Goal: Task Accomplishment & Management: Manage account settings

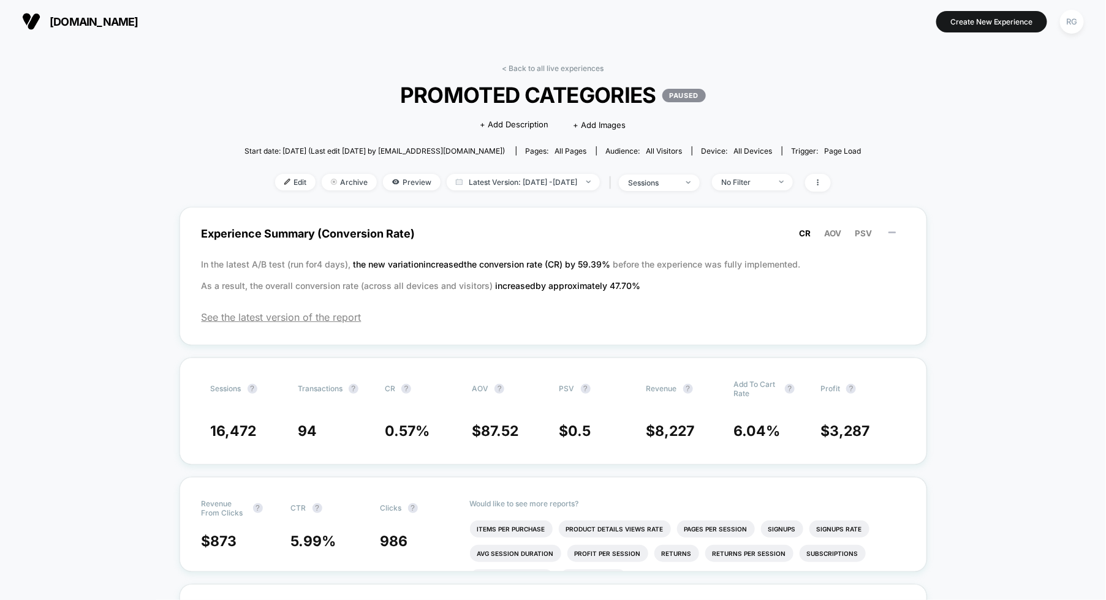
click at [510, 72] on div "< Back to all live experiences PROMOTED CATEGORIES PAUSED Click to edit experie…" at bounding box center [552, 135] width 617 height 143
click at [507, 69] on link "< Back to all live experiences" at bounding box center [553, 68] width 102 height 9
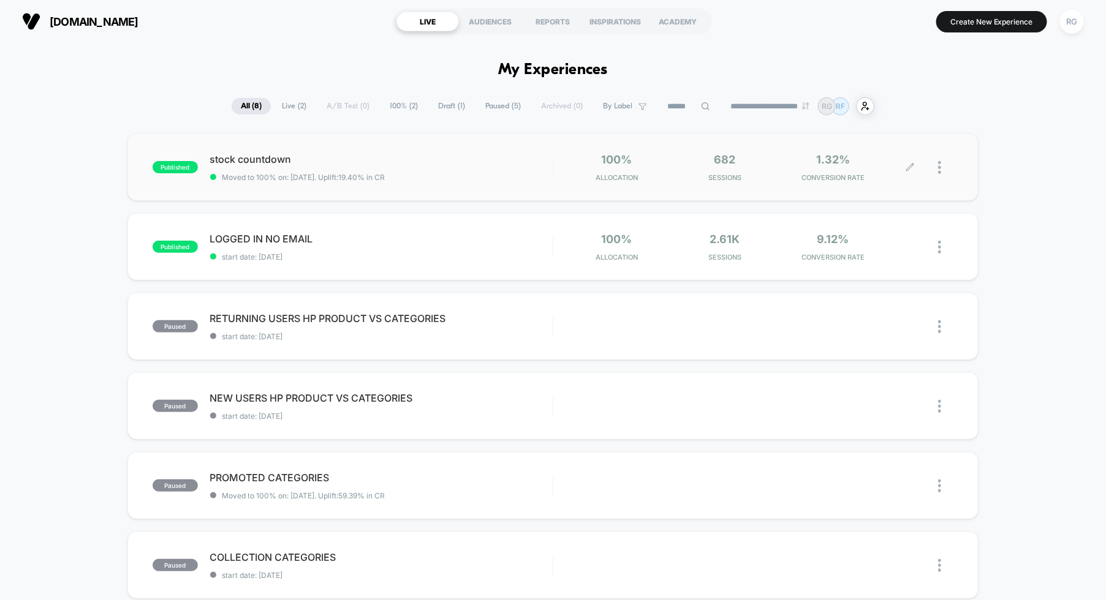
click at [935, 170] on div at bounding box center [931, 167] width 43 height 29
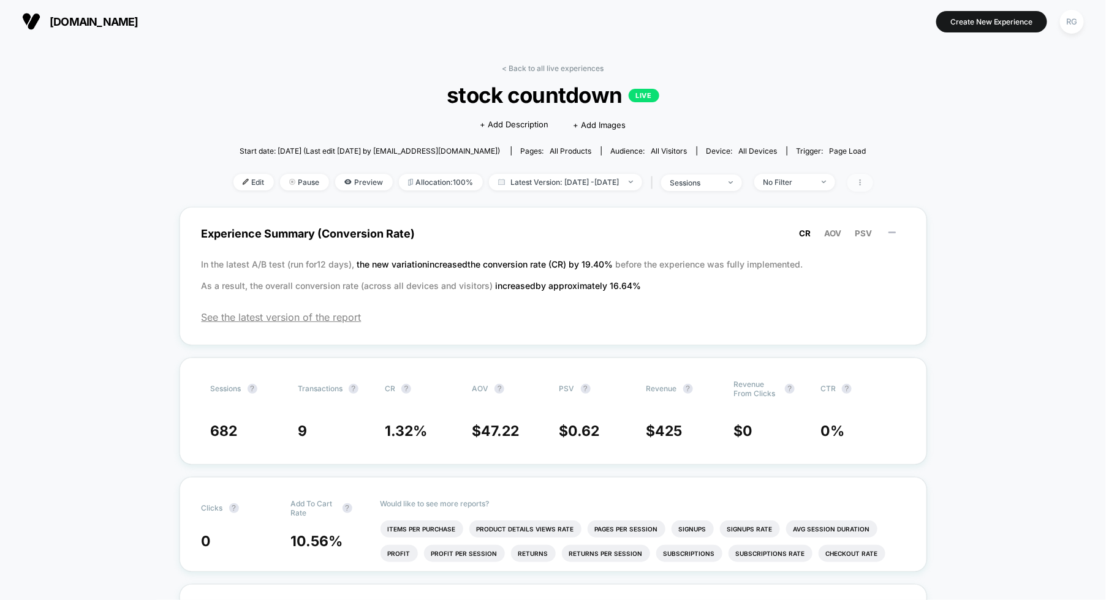
click at [864, 184] on icon at bounding box center [860, 182] width 7 height 7
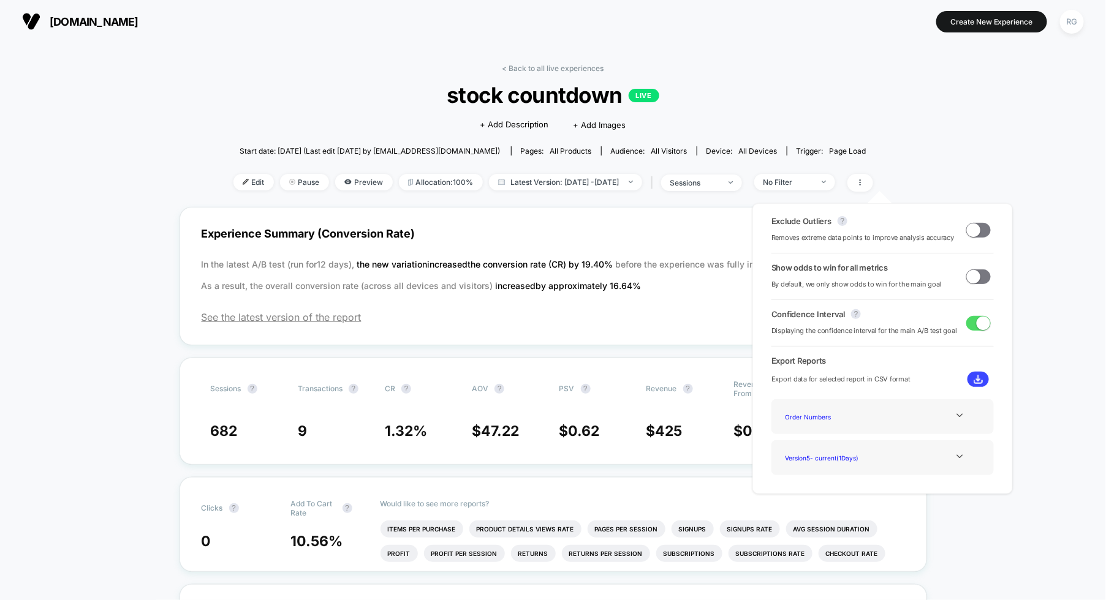
click at [850, 108] on div "< Back to all live experiences stock countdown LIVE Click to edit experience de…" at bounding box center [553, 135] width 640 height 143
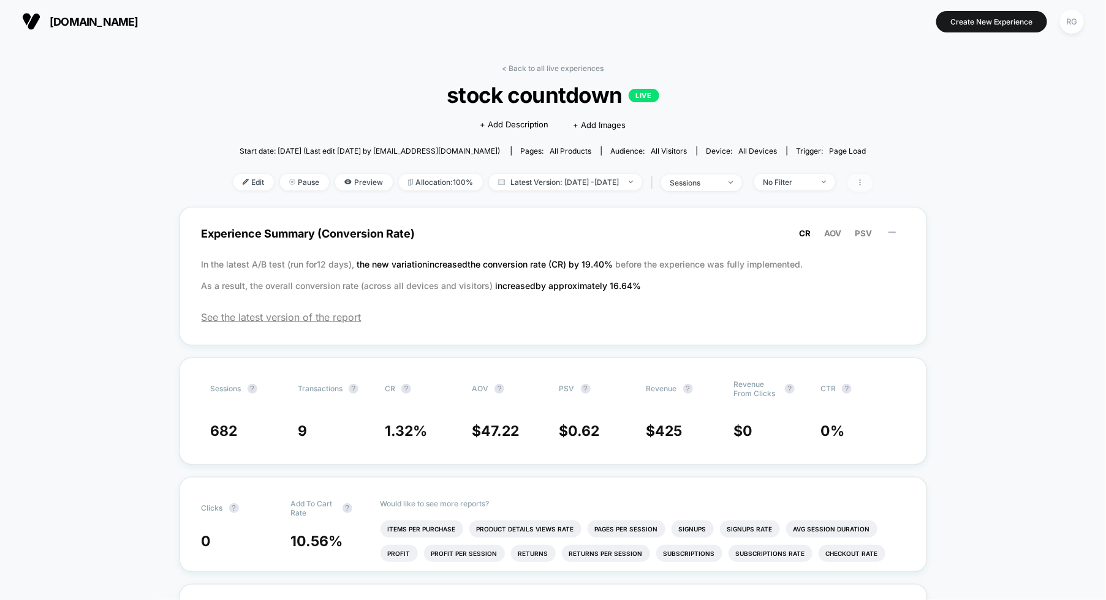
click at [864, 181] on icon at bounding box center [860, 182] width 7 height 7
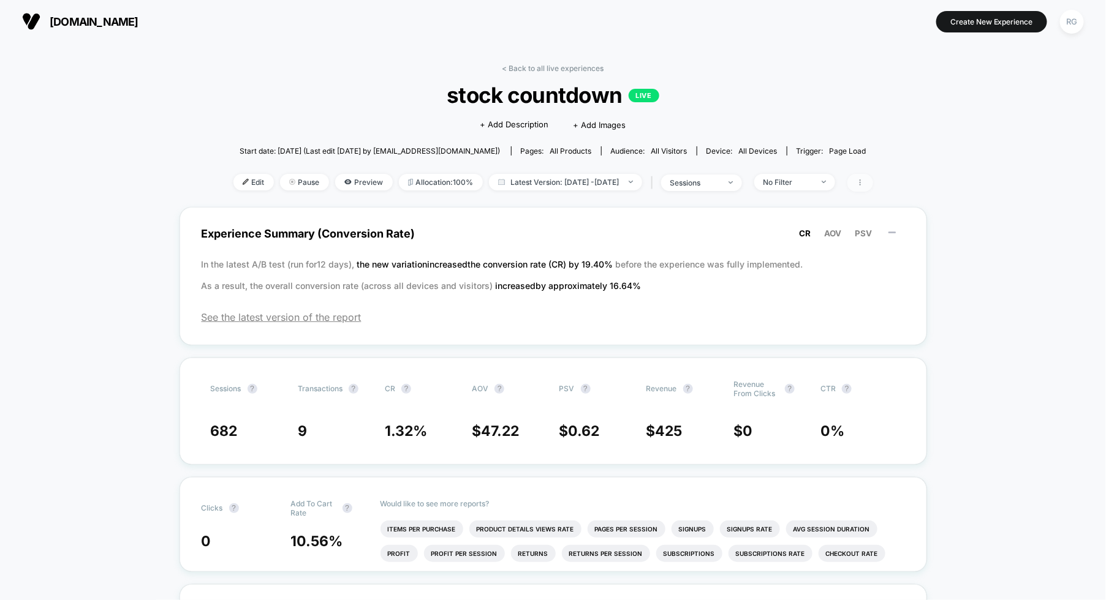
click at [873, 176] on span at bounding box center [860, 183] width 26 height 18
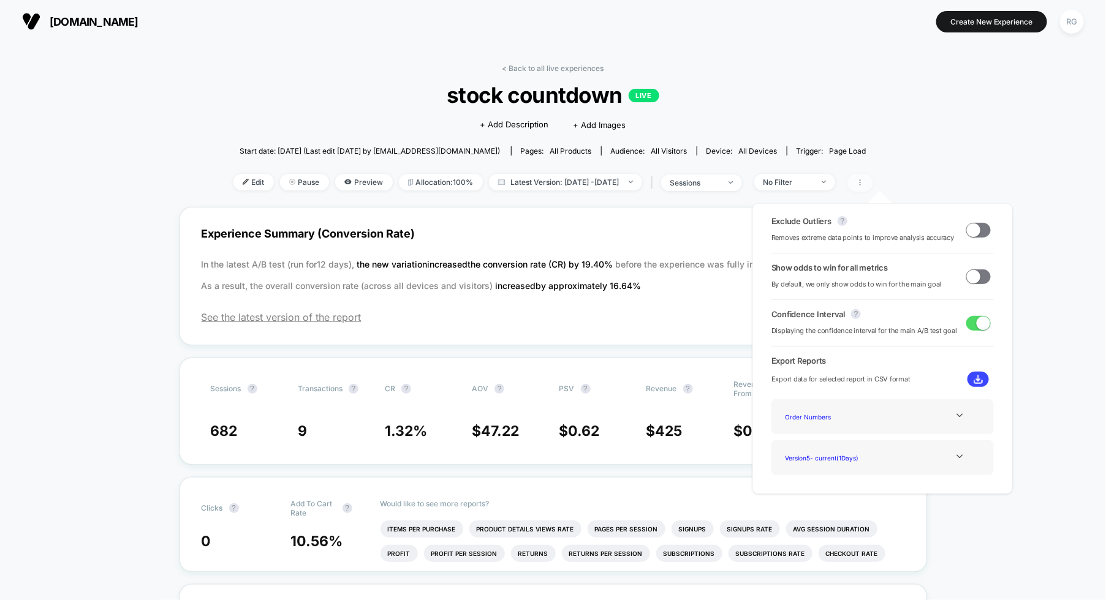
click at [873, 176] on span at bounding box center [860, 183] width 26 height 18
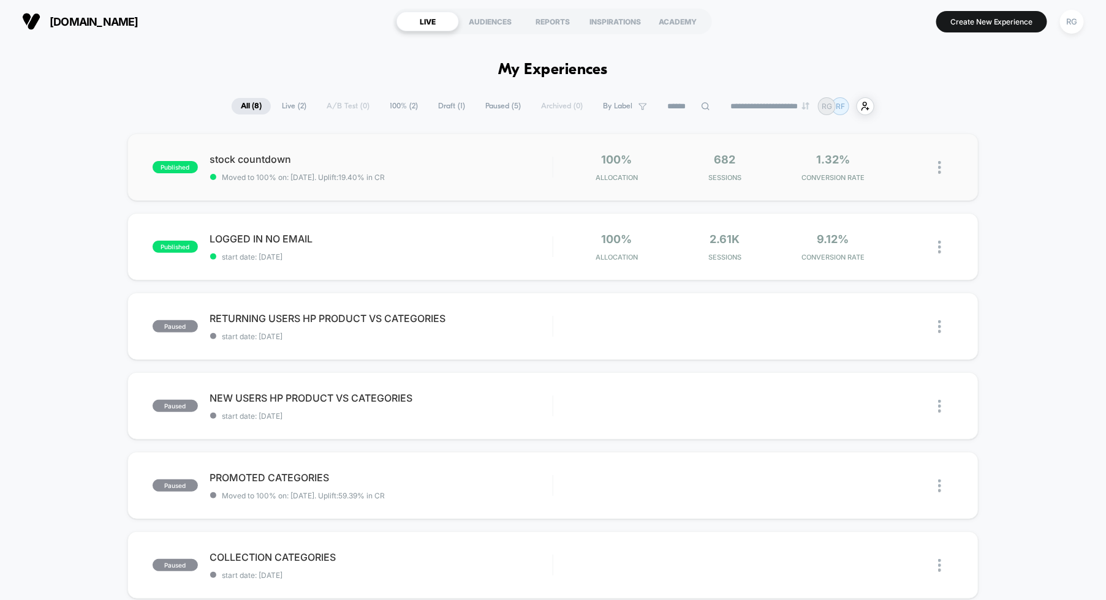
click at [941, 172] on img at bounding box center [939, 167] width 3 height 13
click at [904, 157] on div "Pause" at bounding box center [877, 154] width 110 height 28
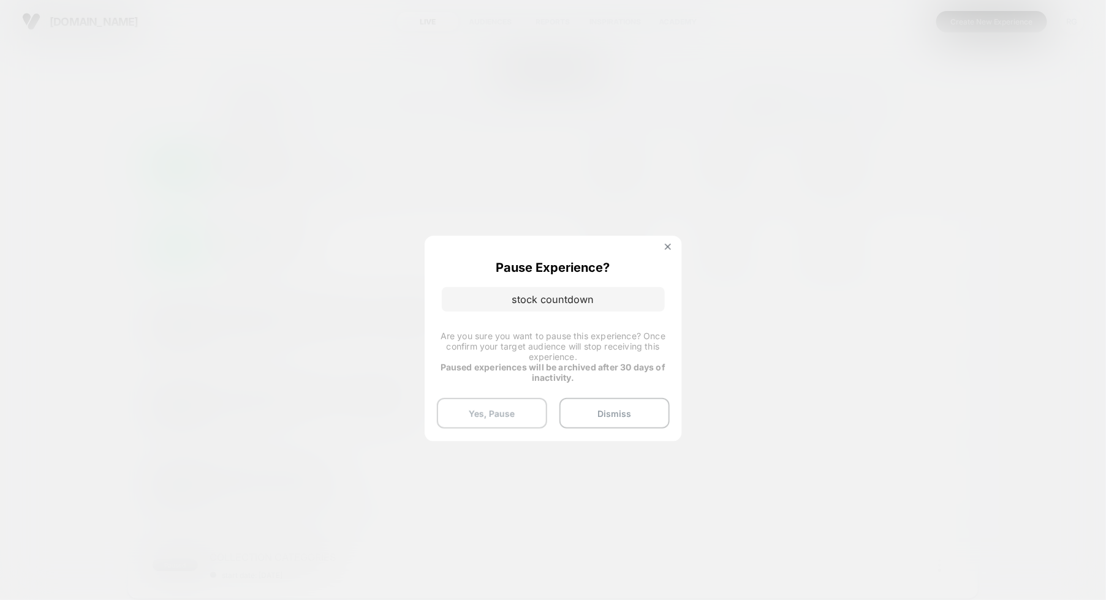
click at [519, 410] on button "Yes, Pause" at bounding box center [492, 413] width 110 height 31
